Goal: Task Accomplishment & Management: Use online tool/utility

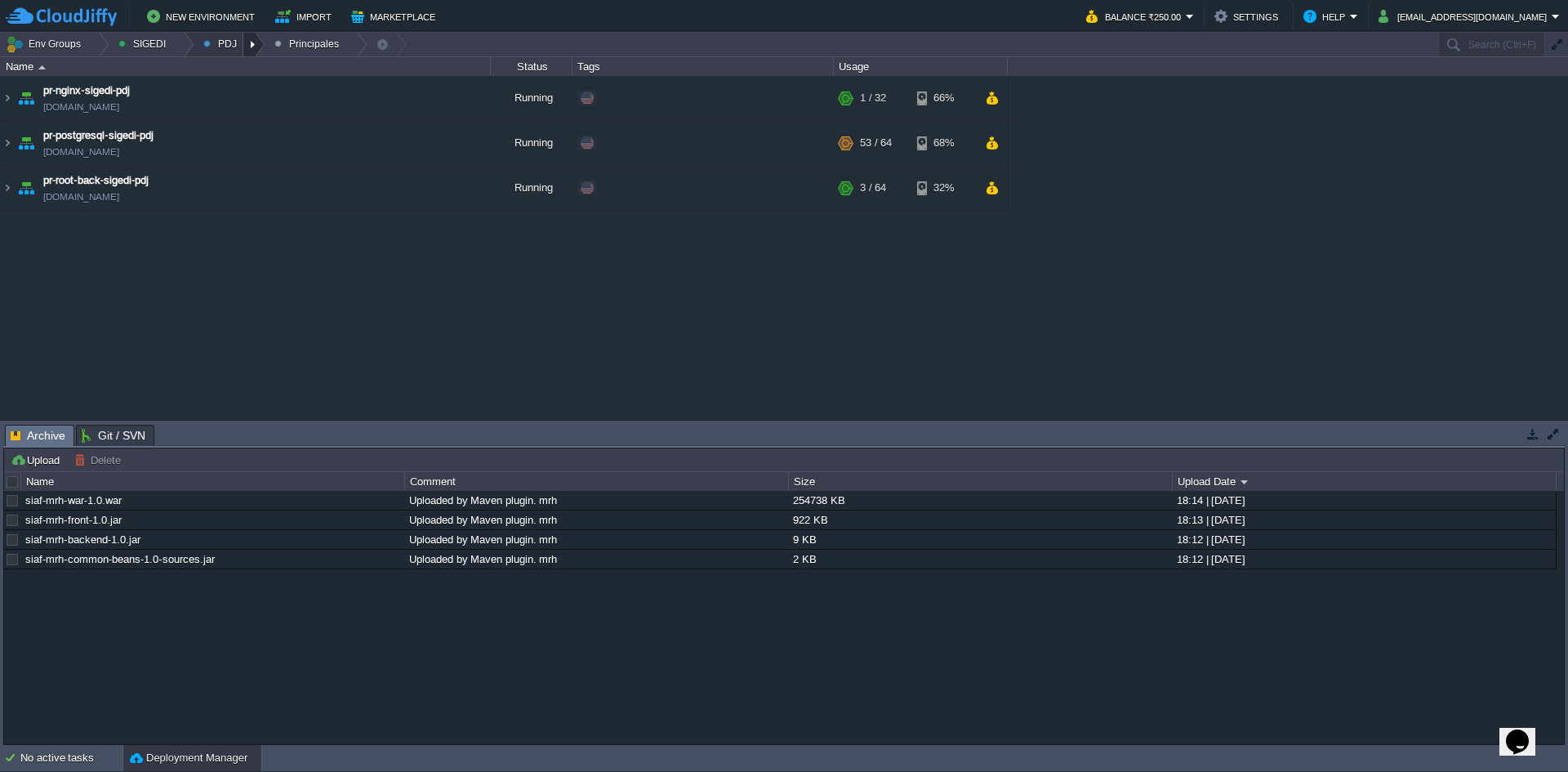
click at [243, 41] on div at bounding box center [254, 44] width 22 height 23
click at [243, 76] on link "Ambientes" at bounding box center [239, 69] width 92 height 18
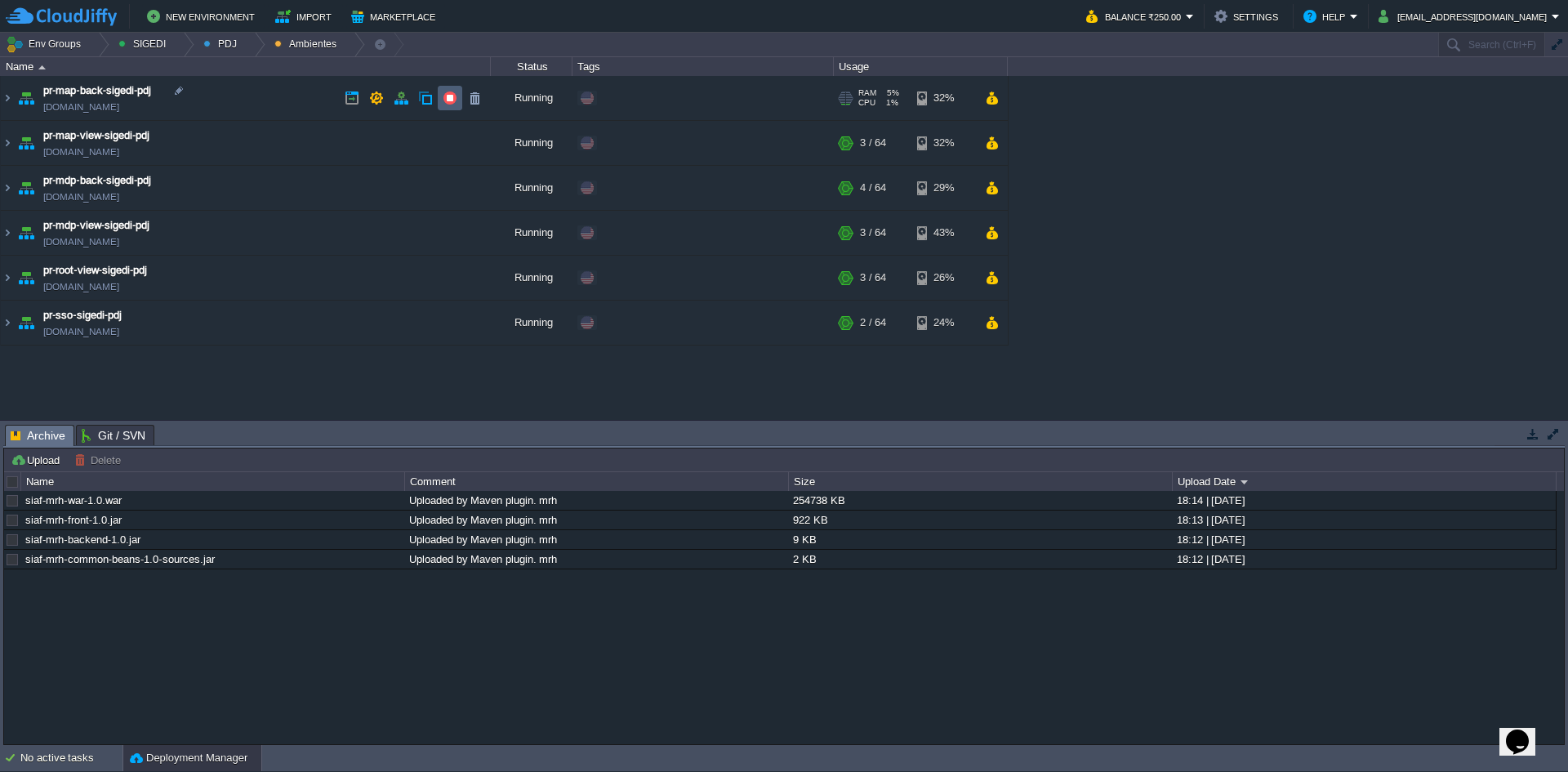
click at [452, 97] on button "button" at bounding box center [450, 98] width 15 height 15
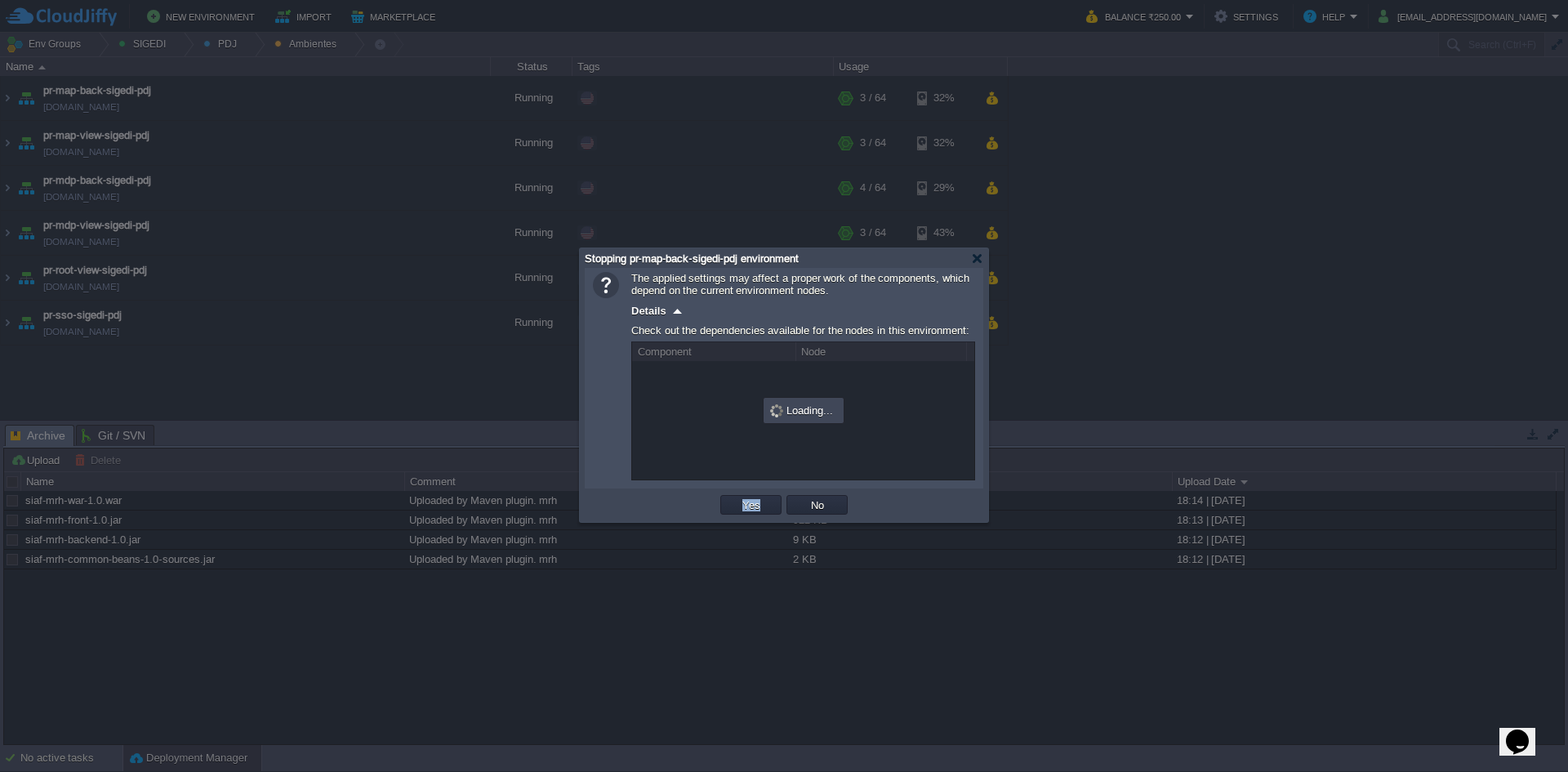
drag, startPoint x: 752, startPoint y: 518, endPoint x: 747, endPoint y: 503, distance: 15.8
click at [752, 517] on td "Yes" at bounding box center [751, 505] width 66 height 24
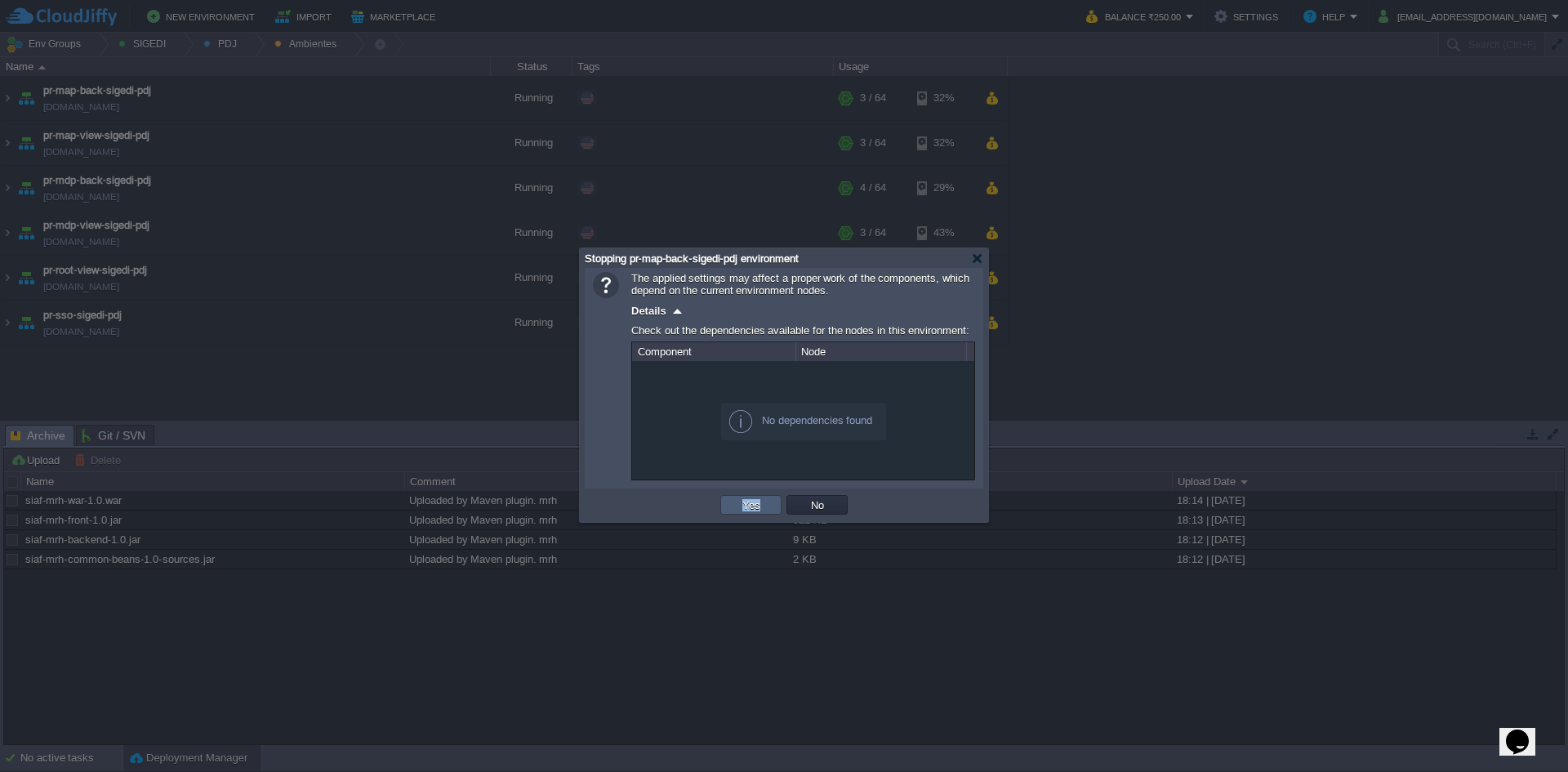
click at [746, 501] on button "Yes" at bounding box center [751, 505] width 27 height 15
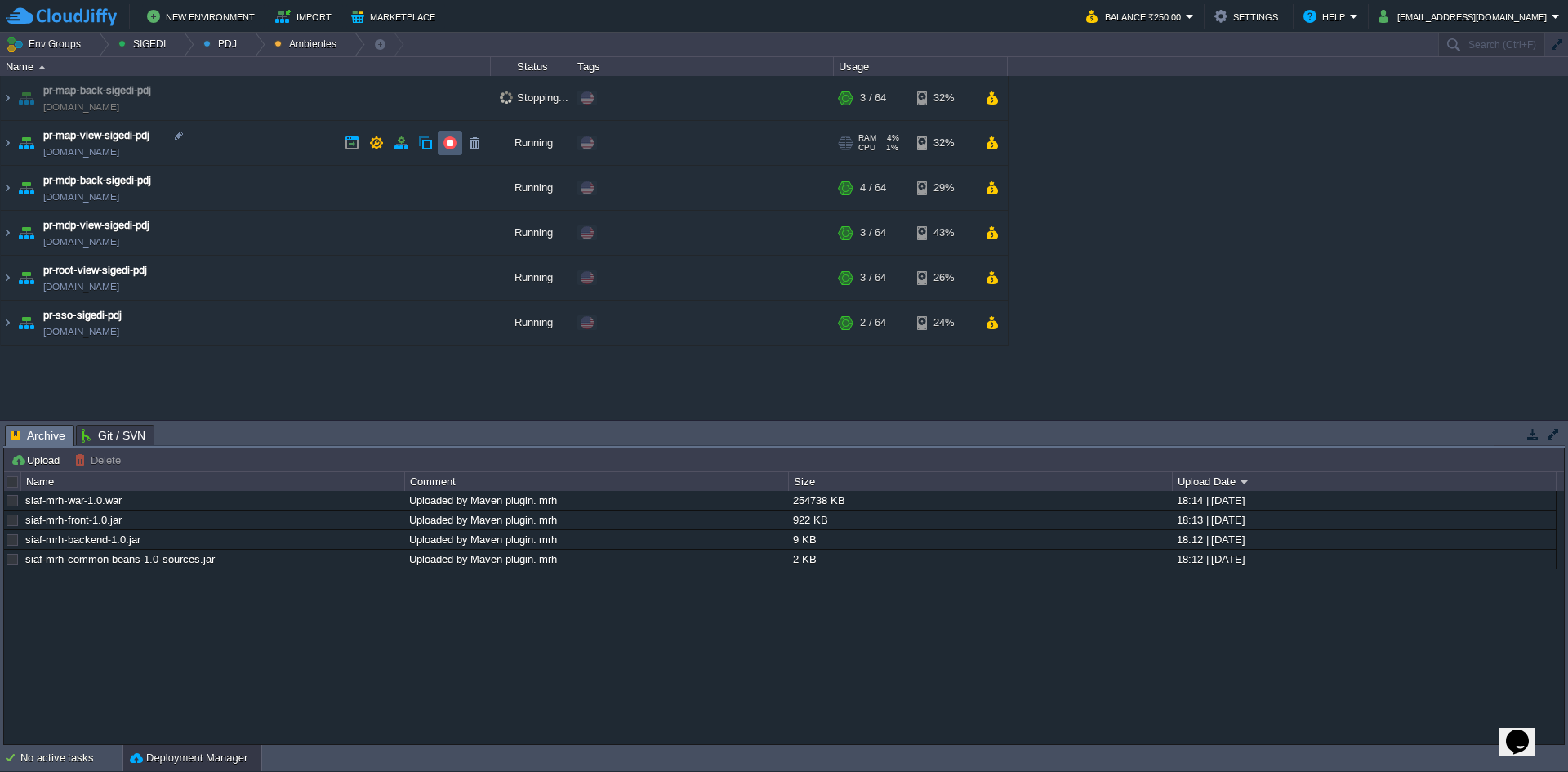
click at [452, 147] on button "button" at bounding box center [450, 142] width 15 height 15
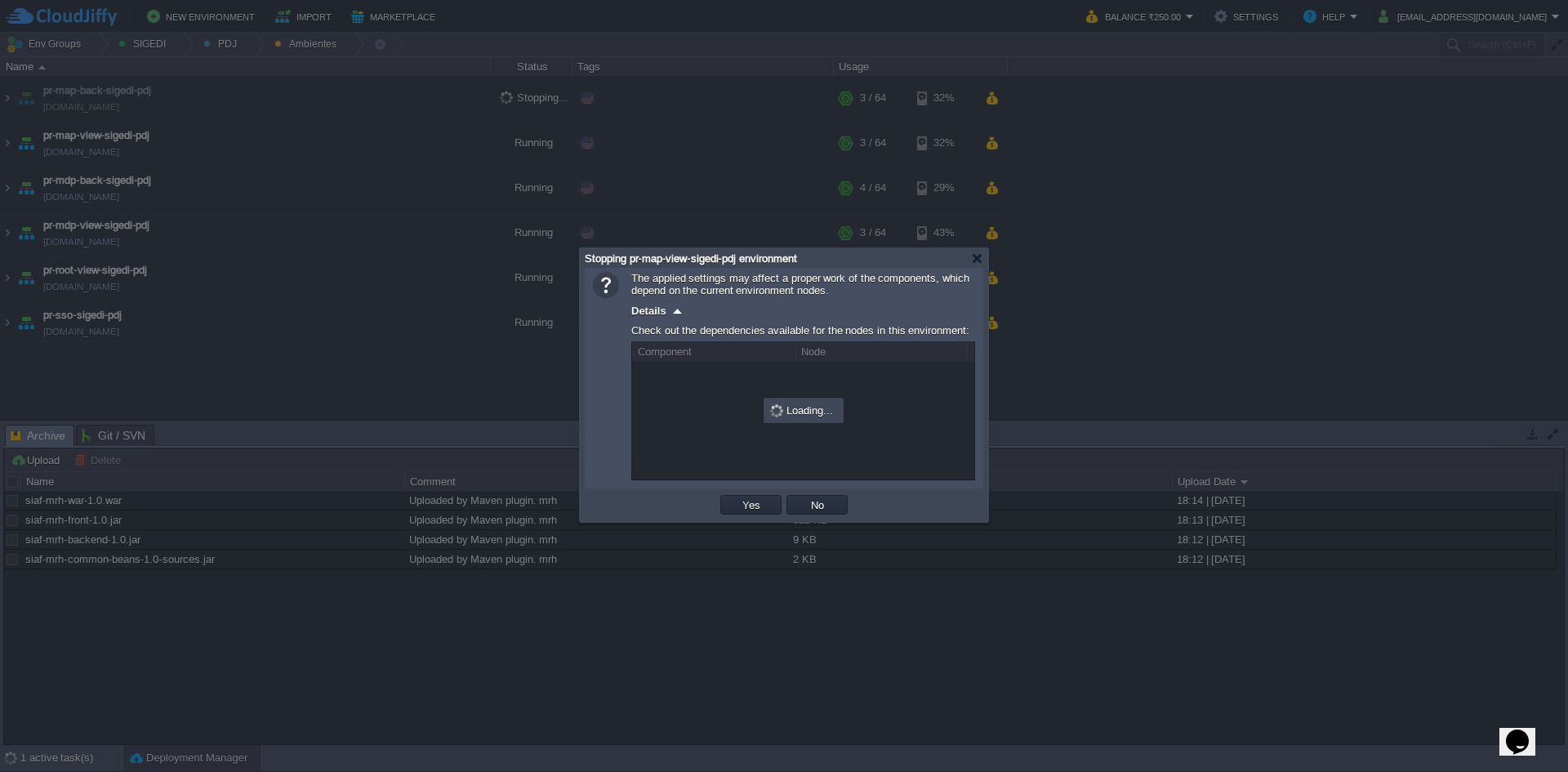
click at [744, 493] on div "OK Yes No Cancel" at bounding box center [784, 506] width 398 height 33
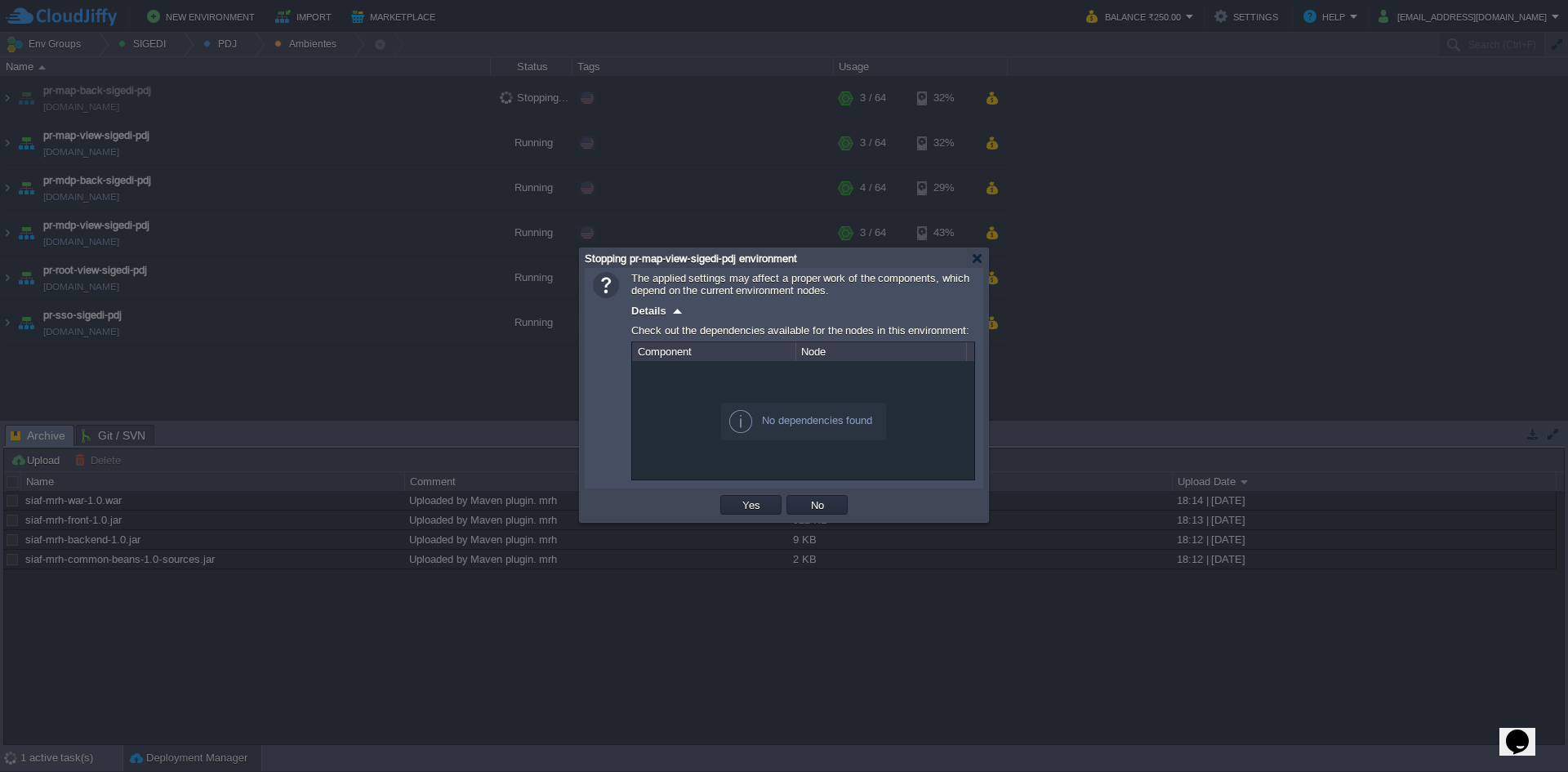
click at [744, 494] on div "OK Yes No Cancel" at bounding box center [784, 506] width 398 height 33
drag, startPoint x: 729, startPoint y: 498, endPoint x: 752, endPoint y: 539, distance: 47.0
click at [729, 499] on td "Yes" at bounding box center [750, 505] width 61 height 20
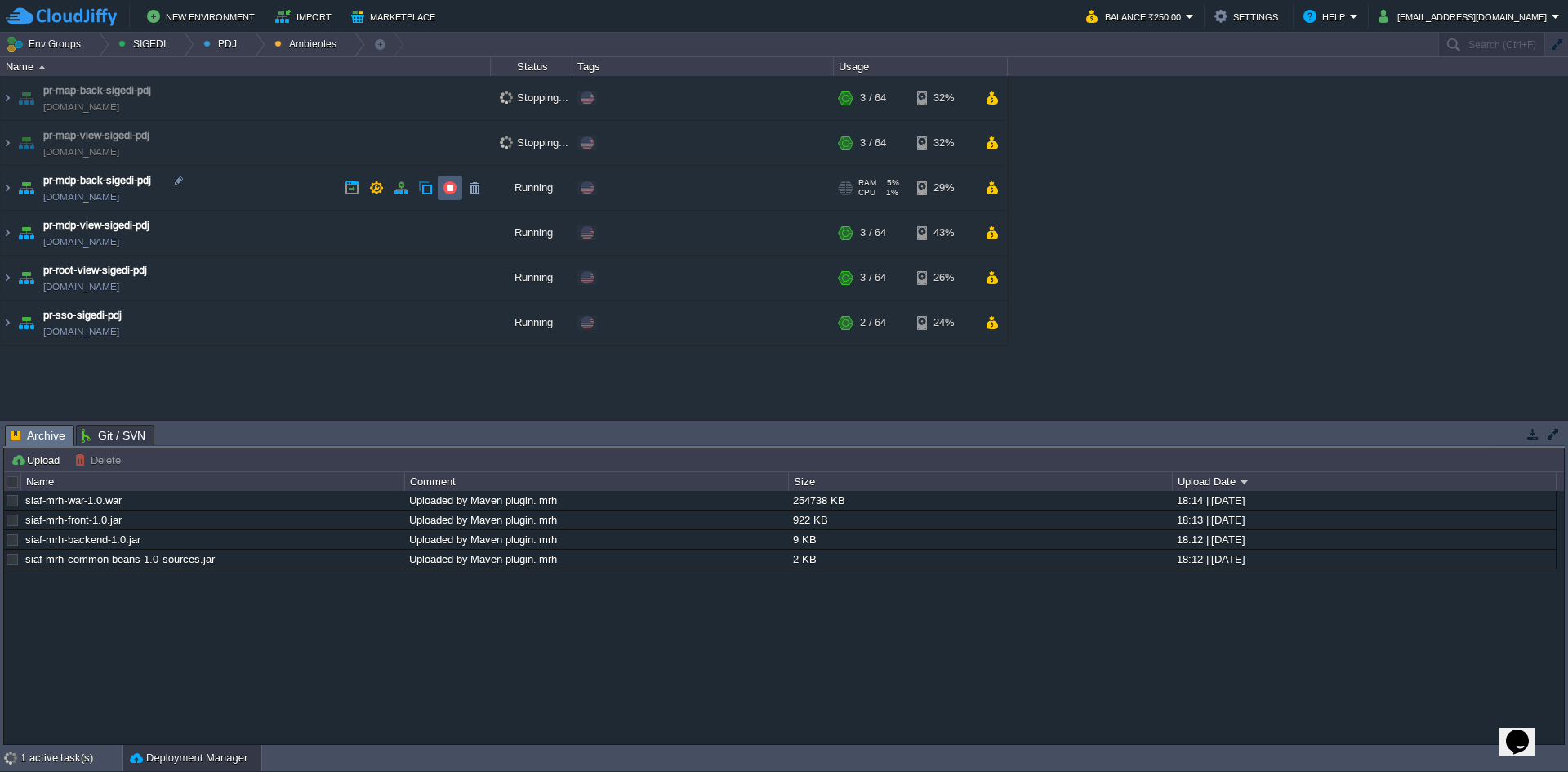
click at [453, 181] on td at bounding box center [450, 187] width 24 height 24
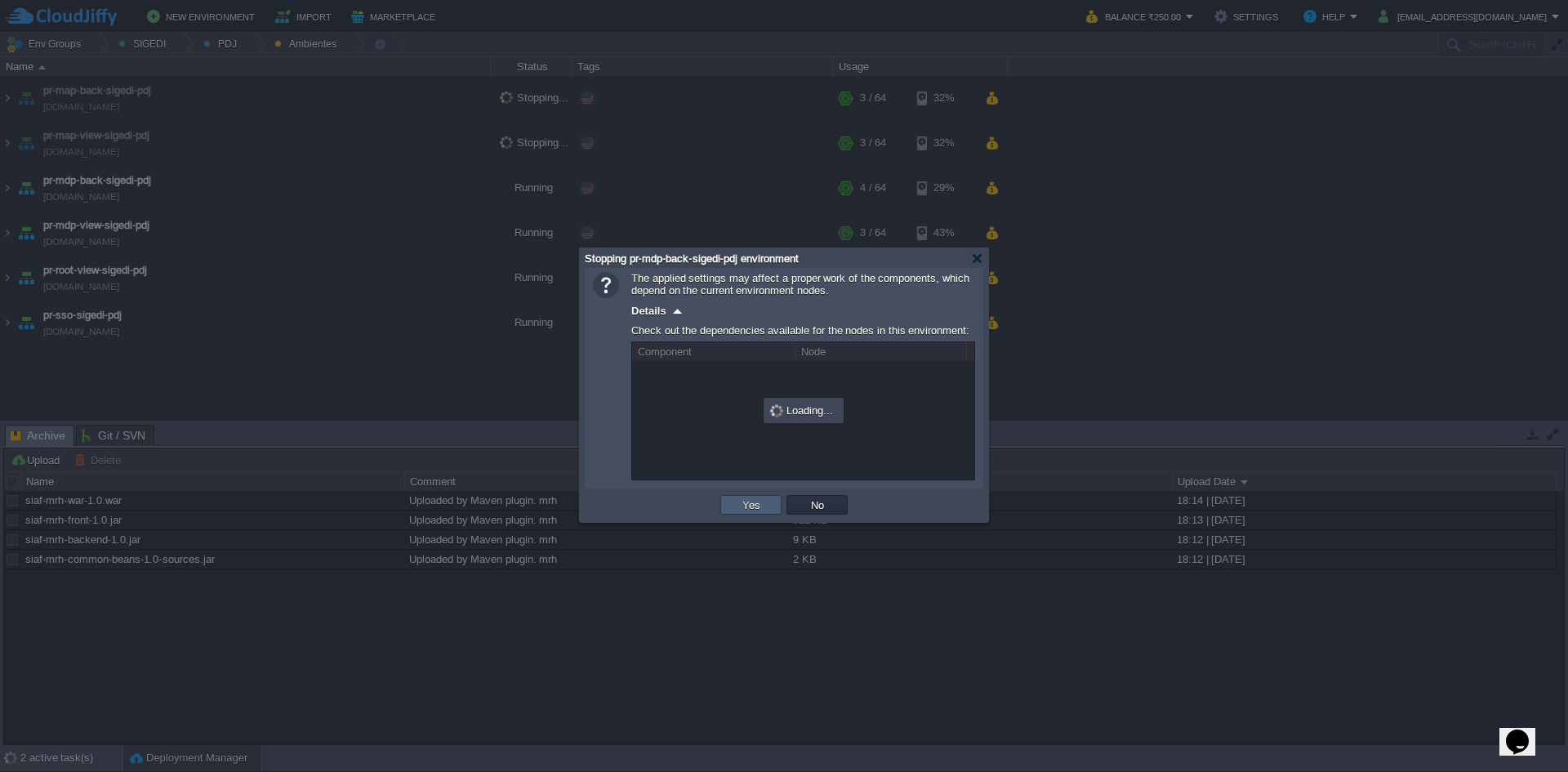
drag, startPoint x: 735, startPoint y: 514, endPoint x: 695, endPoint y: 484, distance: 50.0
click at [735, 513] on td "Yes" at bounding box center [750, 505] width 61 height 20
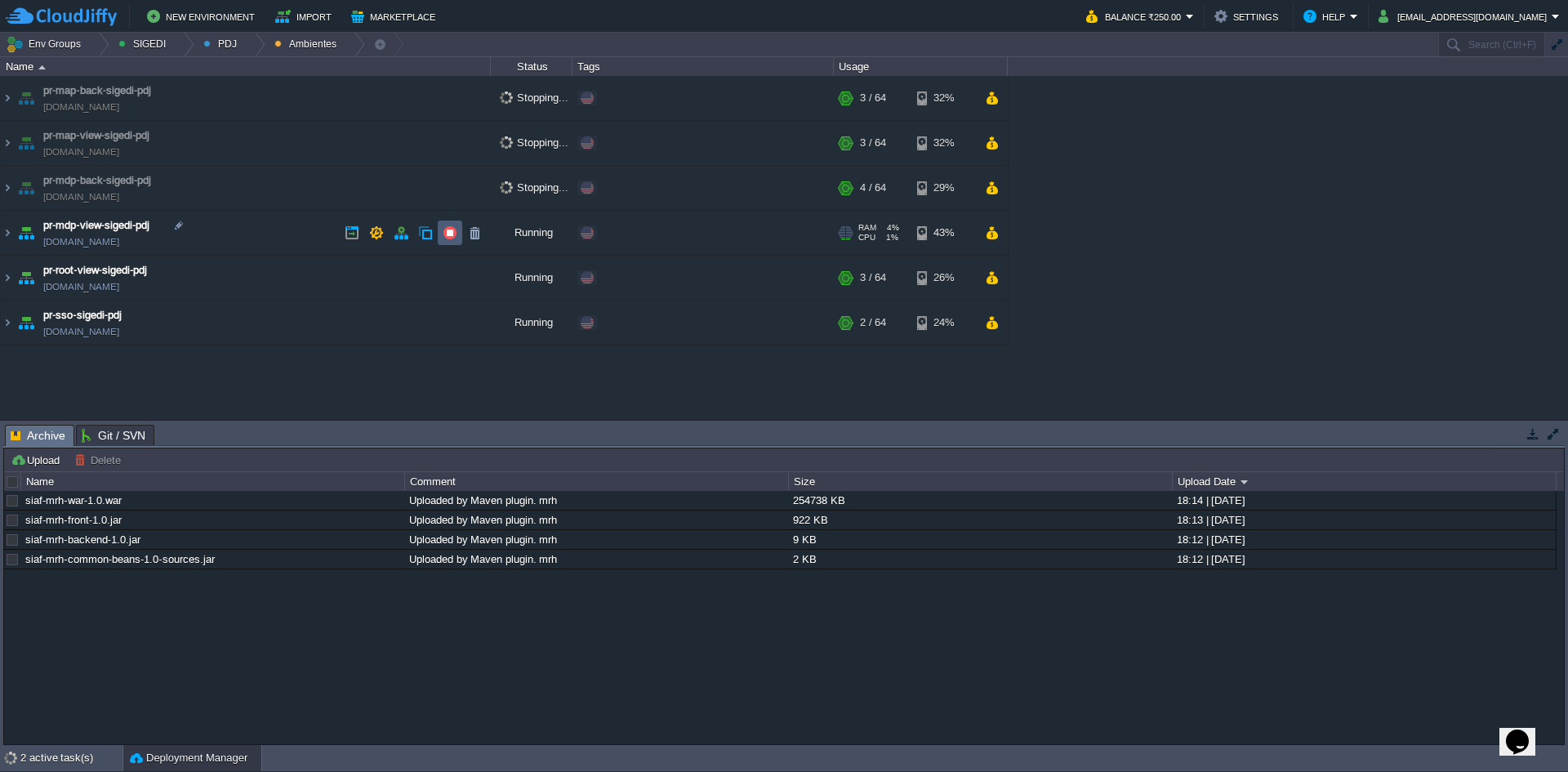
click at [453, 242] on td at bounding box center [450, 232] width 24 height 24
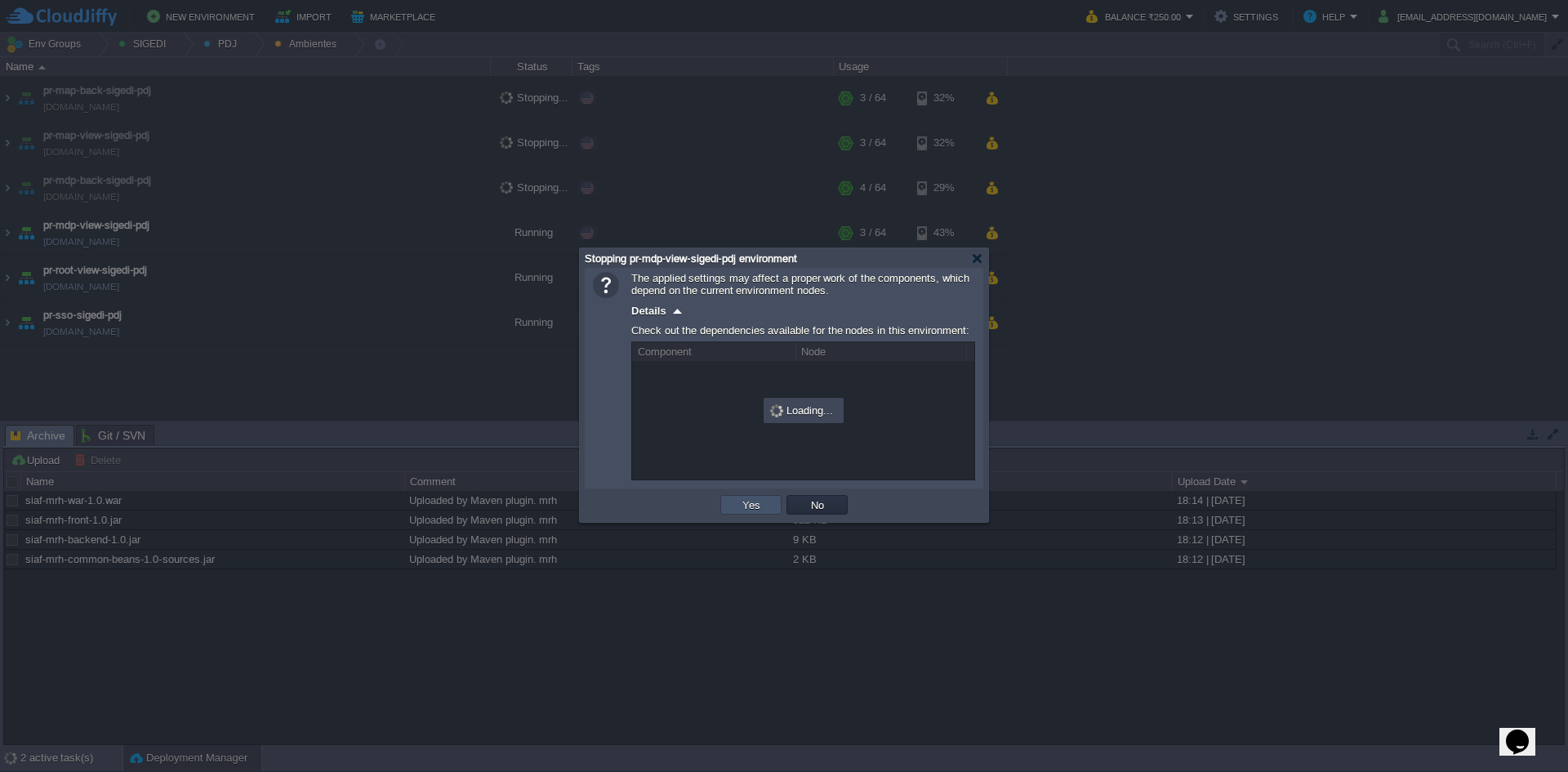
click at [738, 508] on button "Yes" at bounding box center [751, 505] width 27 height 15
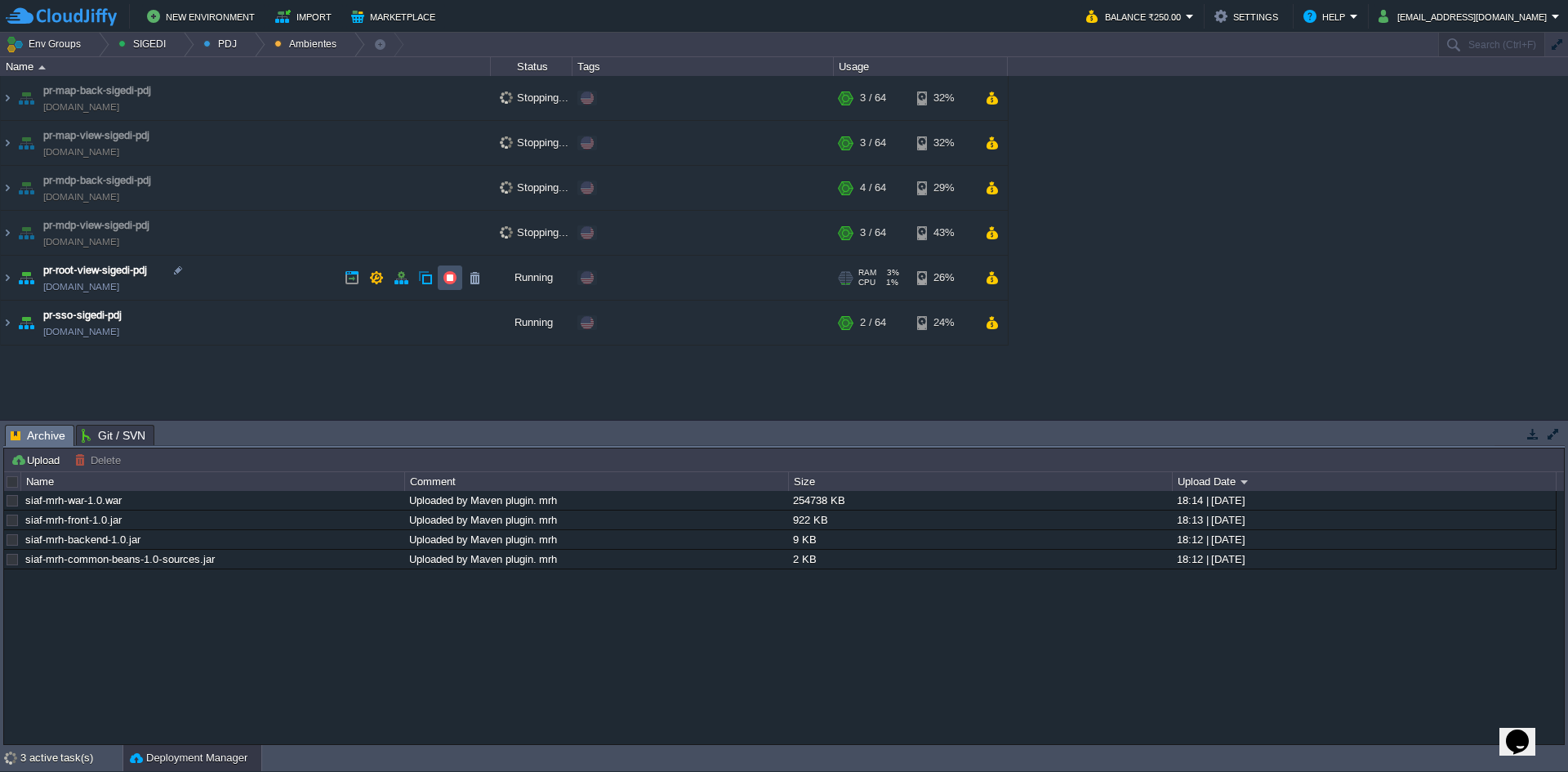
click at [451, 277] on button "button" at bounding box center [450, 277] width 15 height 15
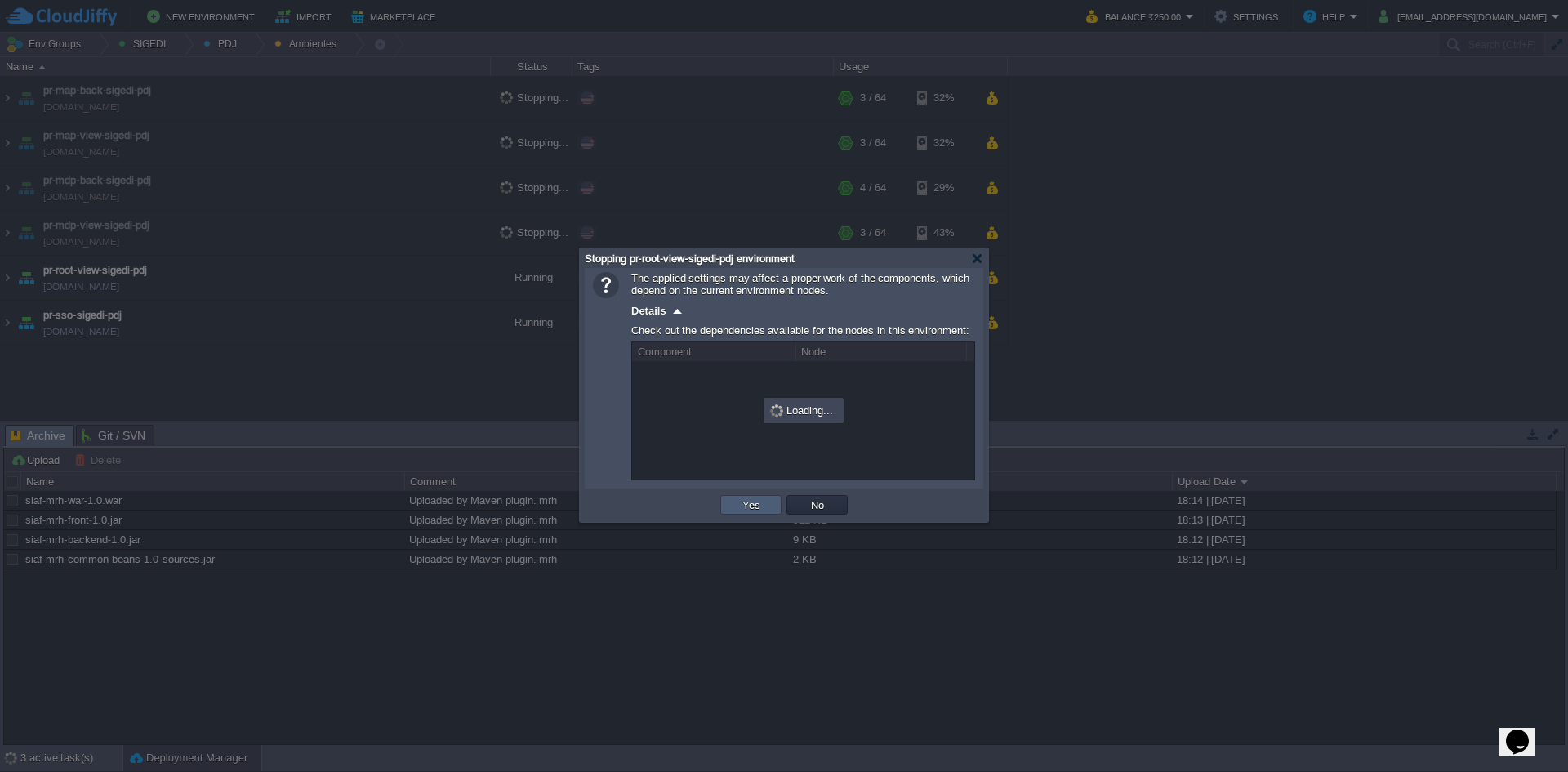
click at [728, 511] on td "Yes" at bounding box center [750, 505] width 61 height 20
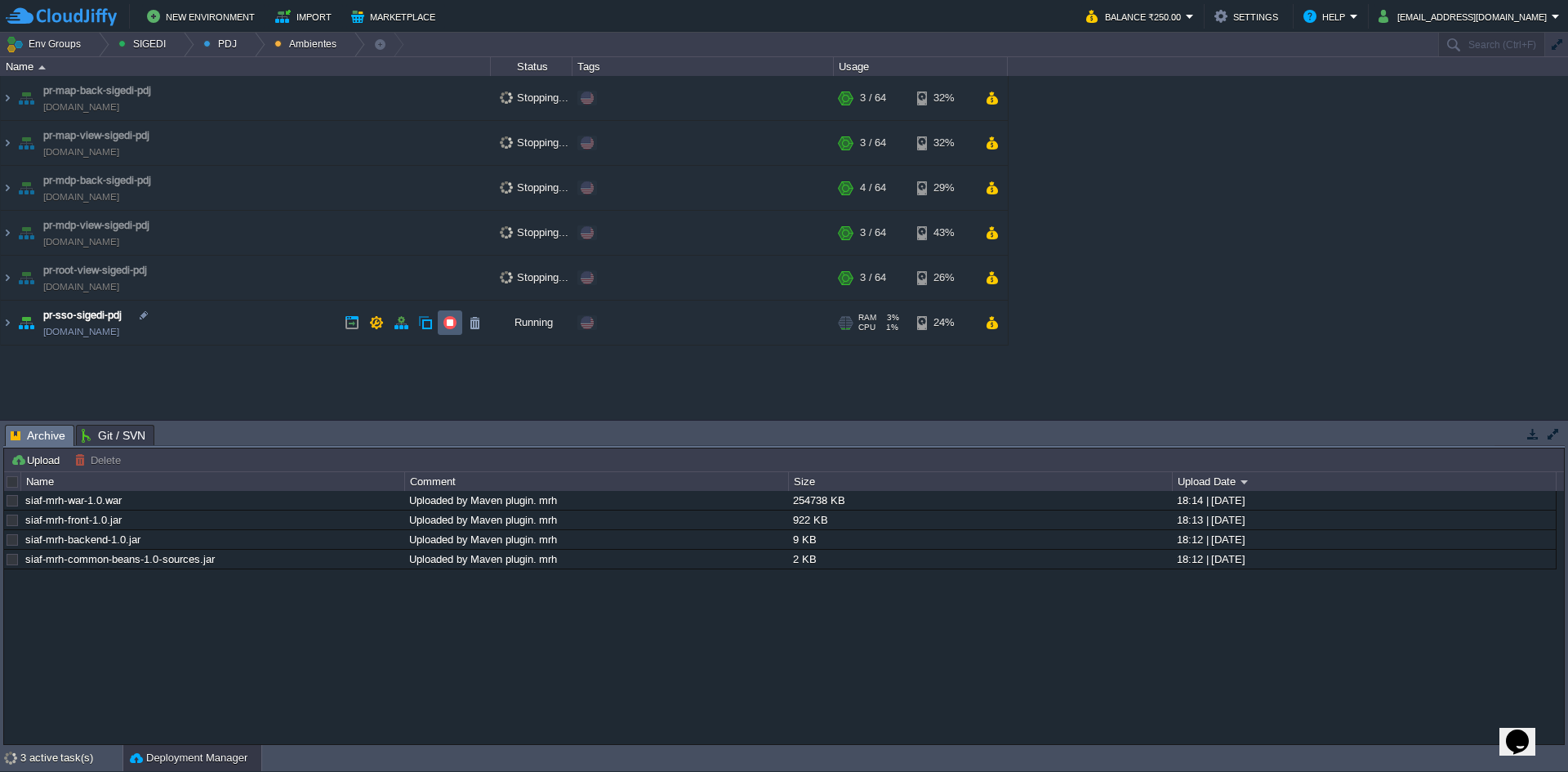
click at [443, 328] on button "button" at bounding box center [450, 322] width 15 height 15
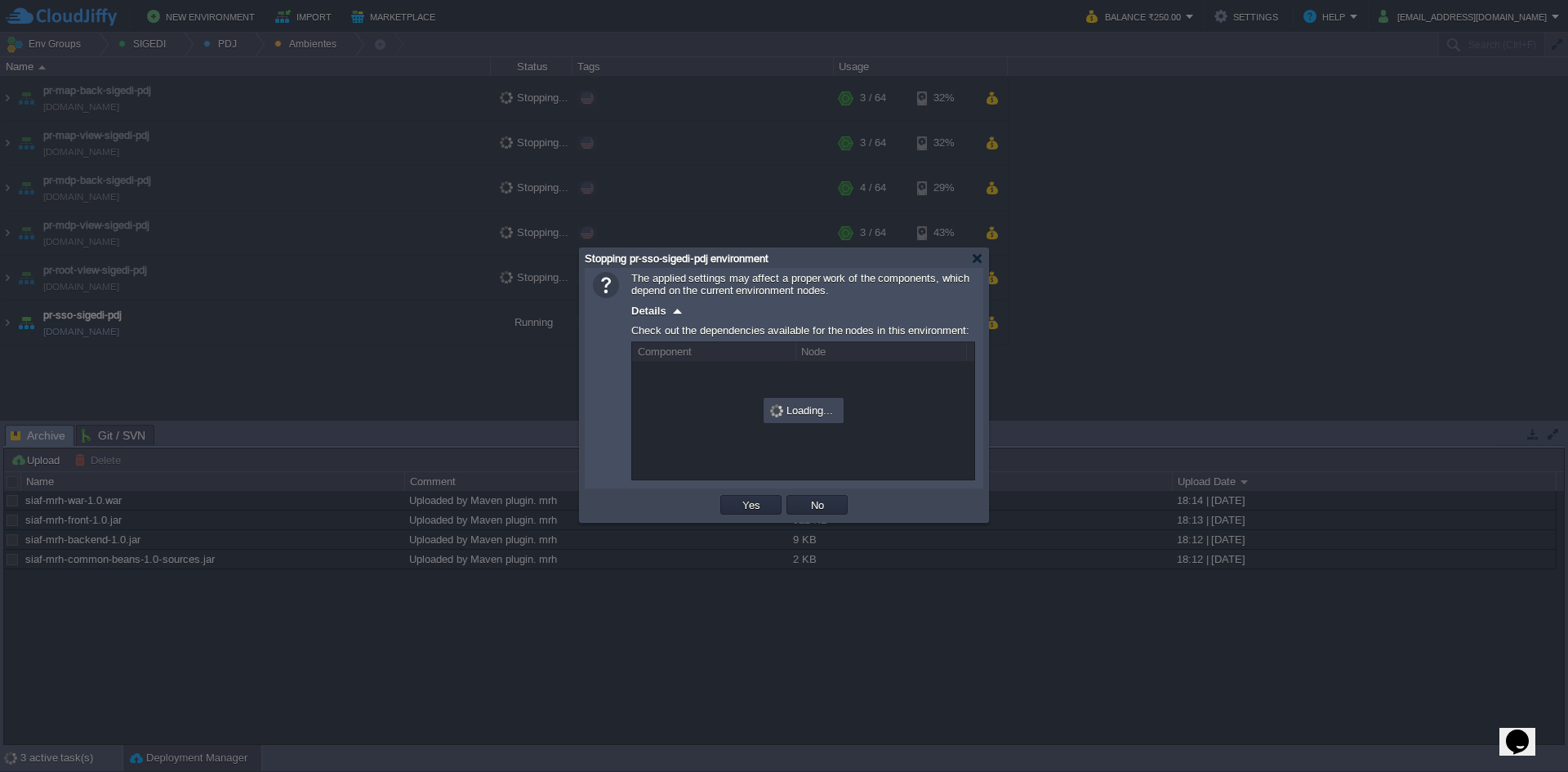
click at [742, 522] on div "OK Yes No Cancel" at bounding box center [784, 506] width 398 height 33
click at [738, 508] on button "Yes" at bounding box center [751, 505] width 27 height 15
